Goal: Task Accomplishment & Management: Check status

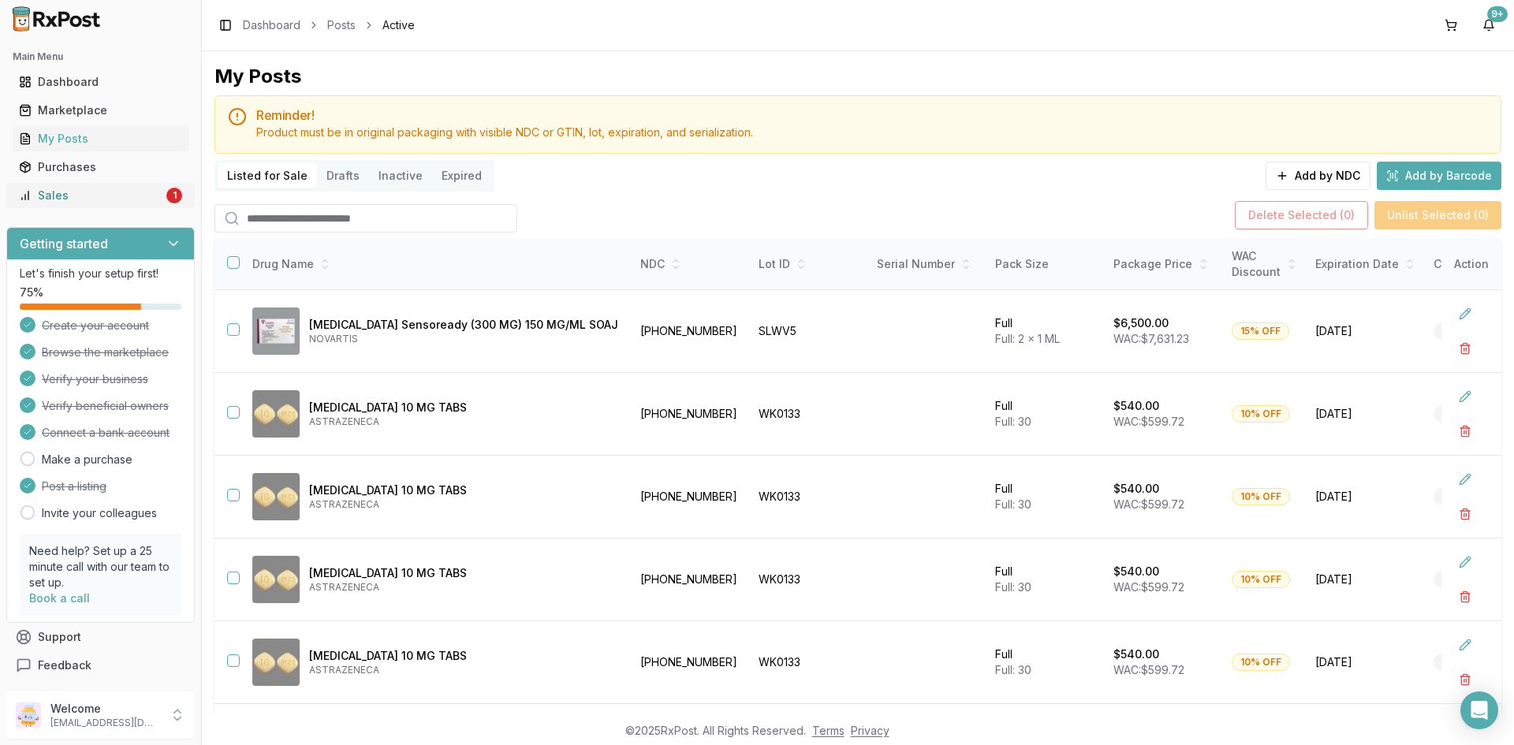
click at [166, 197] on div "1" at bounding box center [174, 196] width 16 height 16
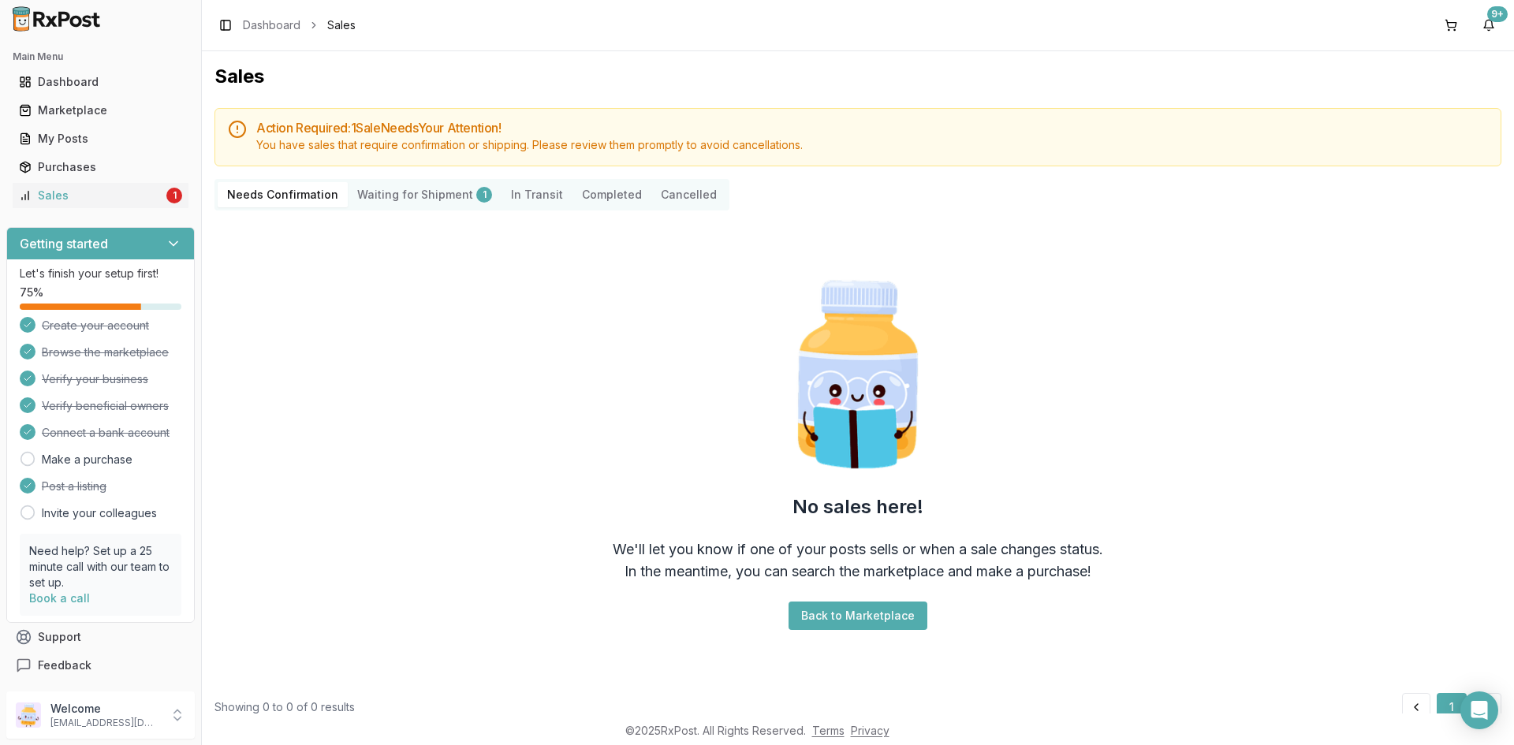
click at [132, 182] on ul "Dashboard Marketplace My Posts Purchases Sales 1" at bounding box center [100, 138] width 189 height 139
click at [78, 148] on link "My Posts" at bounding box center [101, 139] width 176 height 28
click at [124, 182] on ul "Dashboard Marketplace My Posts Purchases Sales 1" at bounding box center [100, 138] width 189 height 139
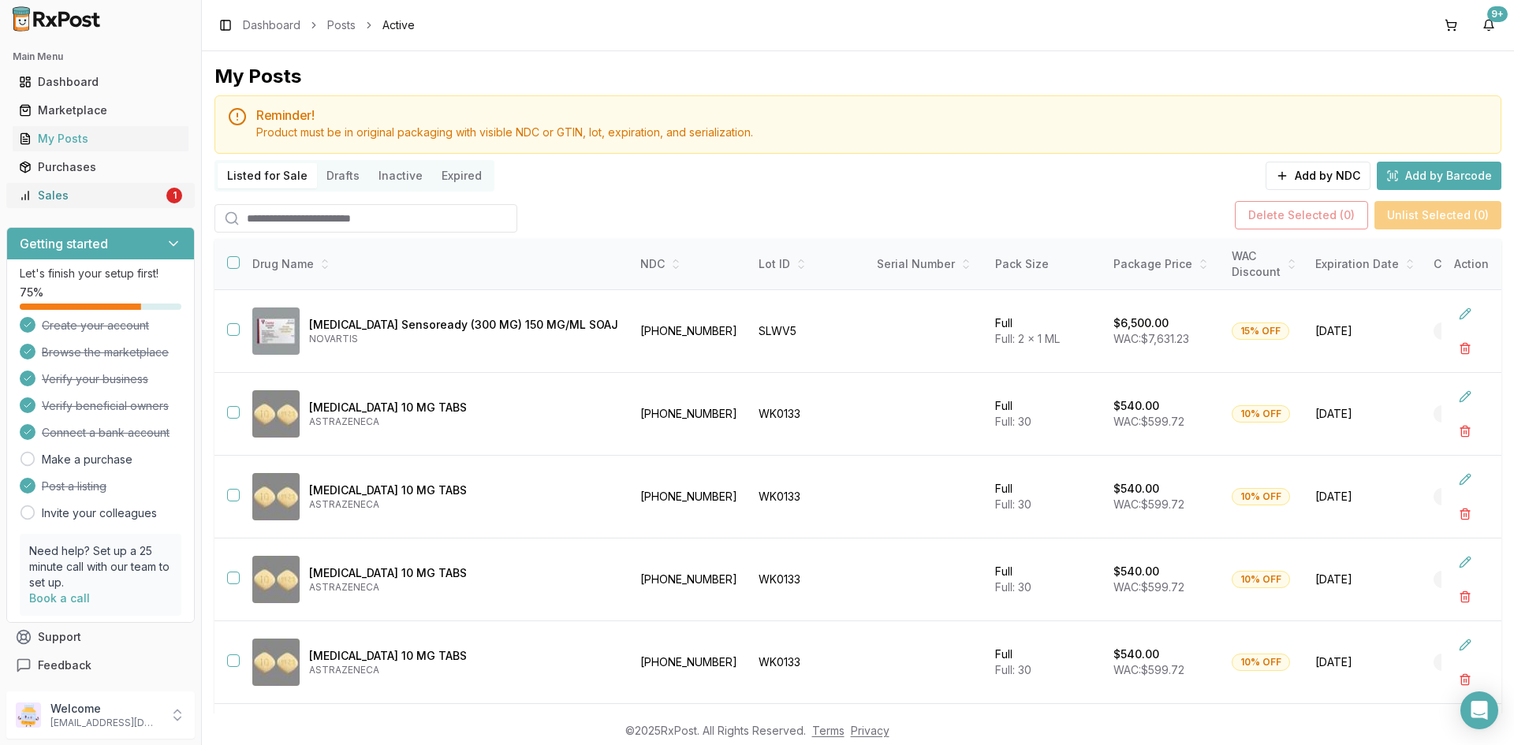
click at [121, 189] on div "Sales" at bounding box center [91, 196] width 144 height 16
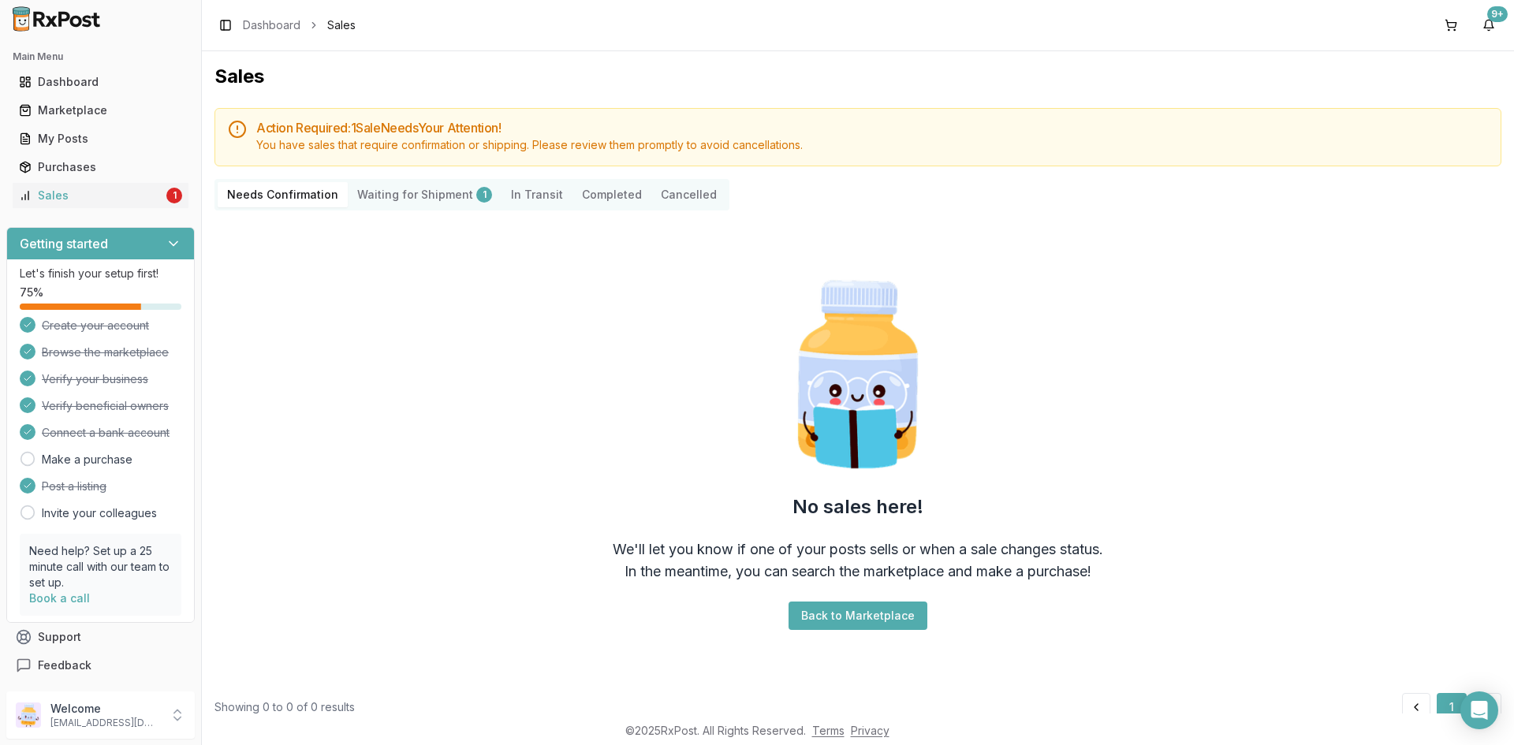
click at [434, 189] on Shipment "Waiting for Shipment 1" at bounding box center [425, 194] width 154 height 25
